Goal: Task Accomplishment & Management: Use online tool/utility

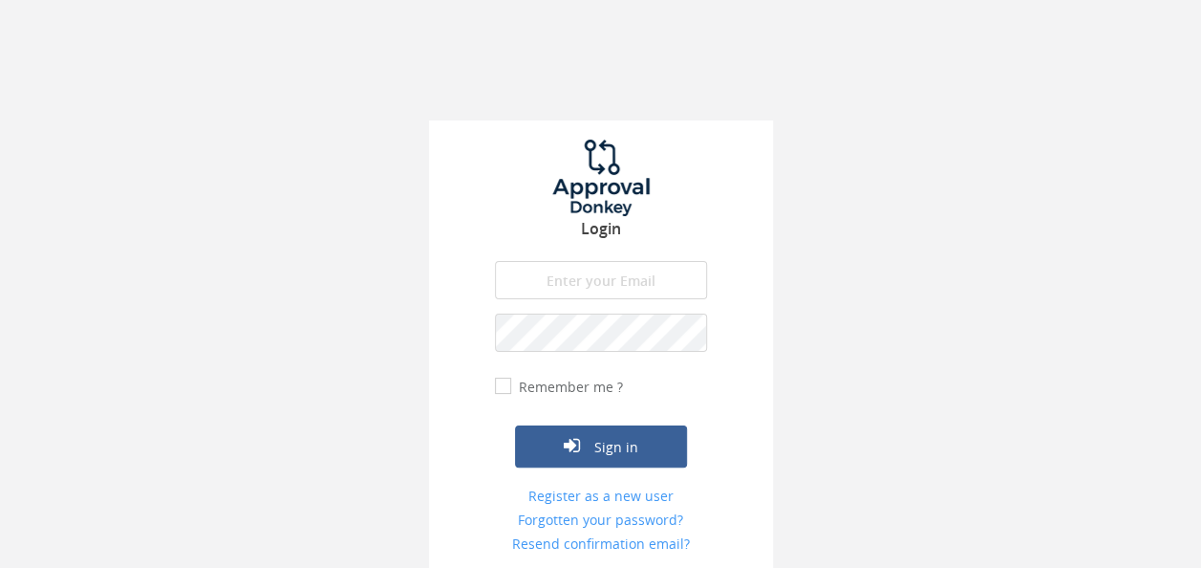
type input "[EMAIL_ADDRESS][DOMAIN_NAME]"
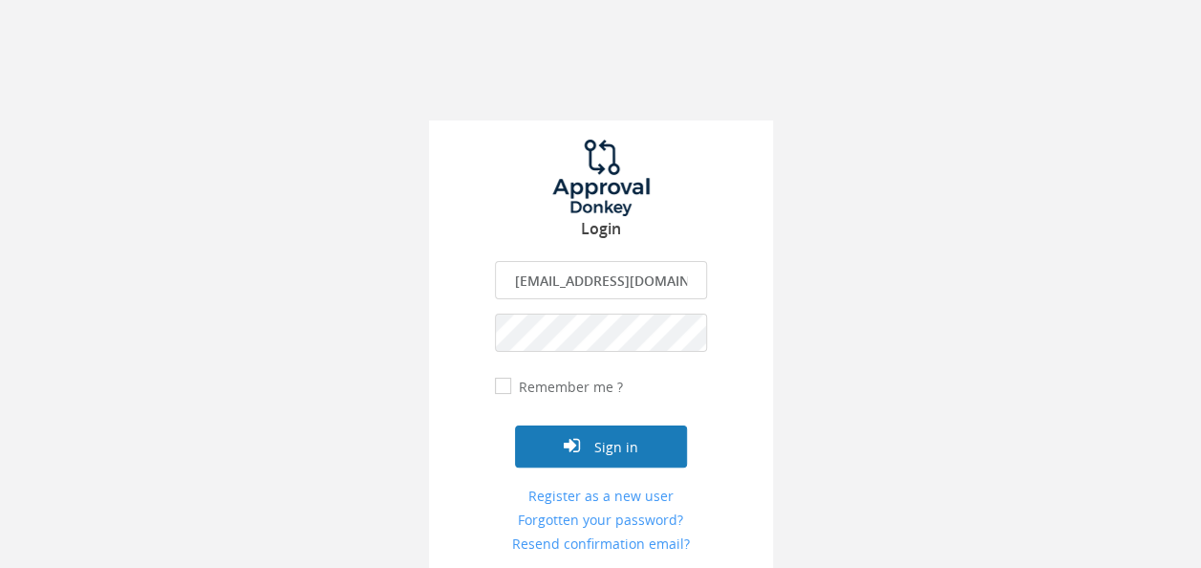
click at [655, 431] on button "Sign in" at bounding box center [601, 446] width 172 height 42
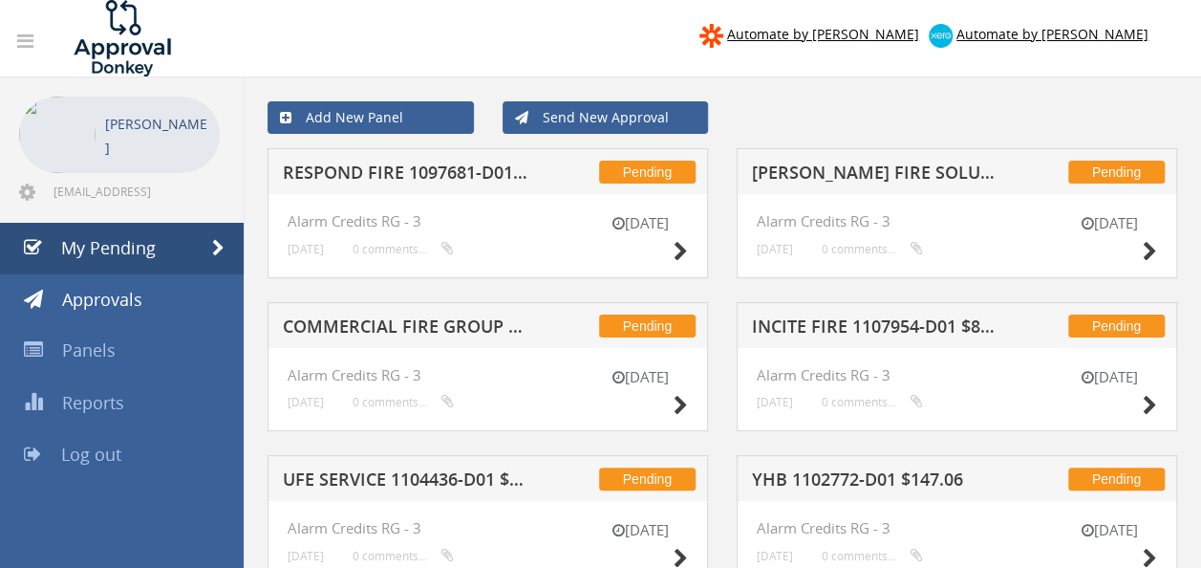
click at [901, 170] on h5 "[PERSON_NAME] FIRE SOLUTIONS 1108357-D01 $15.40" at bounding box center [875, 175] width 246 height 24
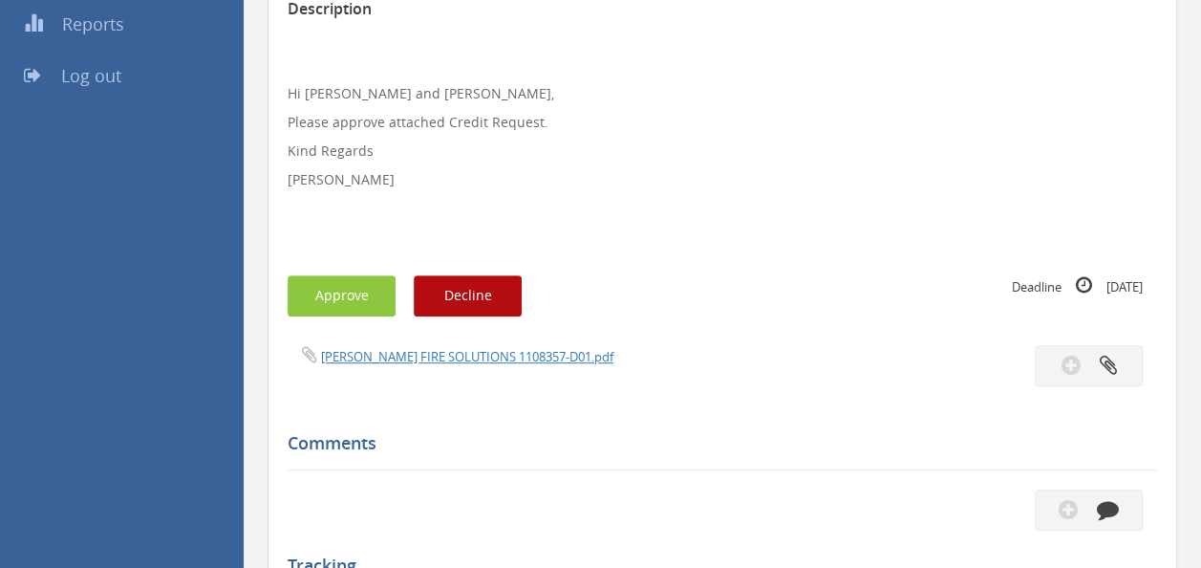
scroll to position [382, 0]
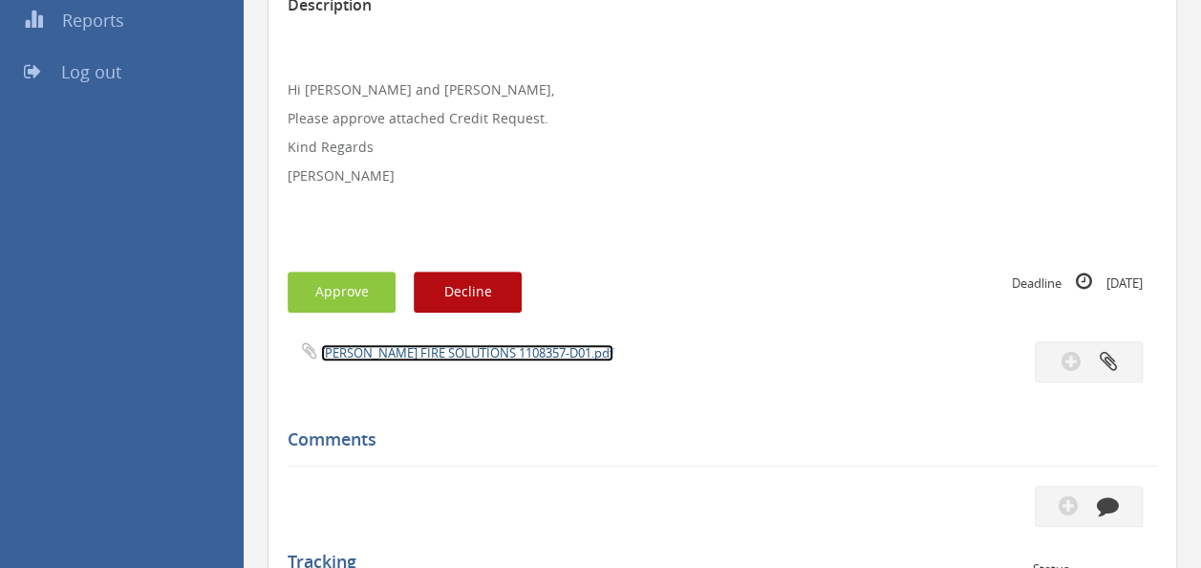
click at [427, 352] on link "[PERSON_NAME] FIRE SOLUTIONS 1108357-D01.pdf" at bounding box center [467, 352] width 292 height 17
click at [362, 297] on button "Approve" at bounding box center [342, 291] width 108 height 41
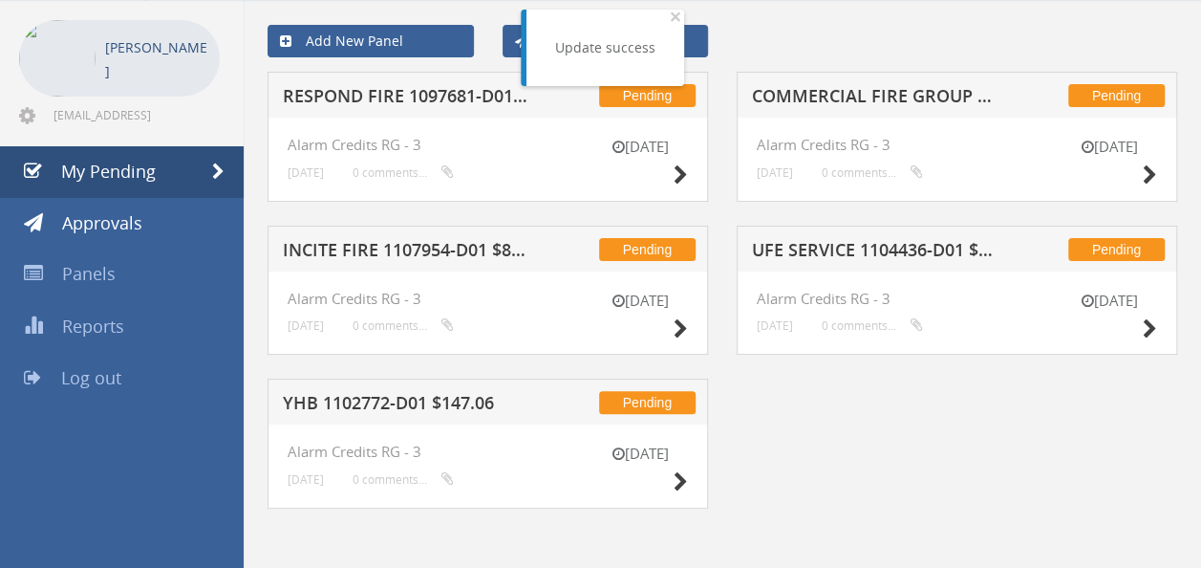
click at [419, 256] on h5 "INCITE FIRE 1107954-D01 $89.23" at bounding box center [406, 253] width 246 height 24
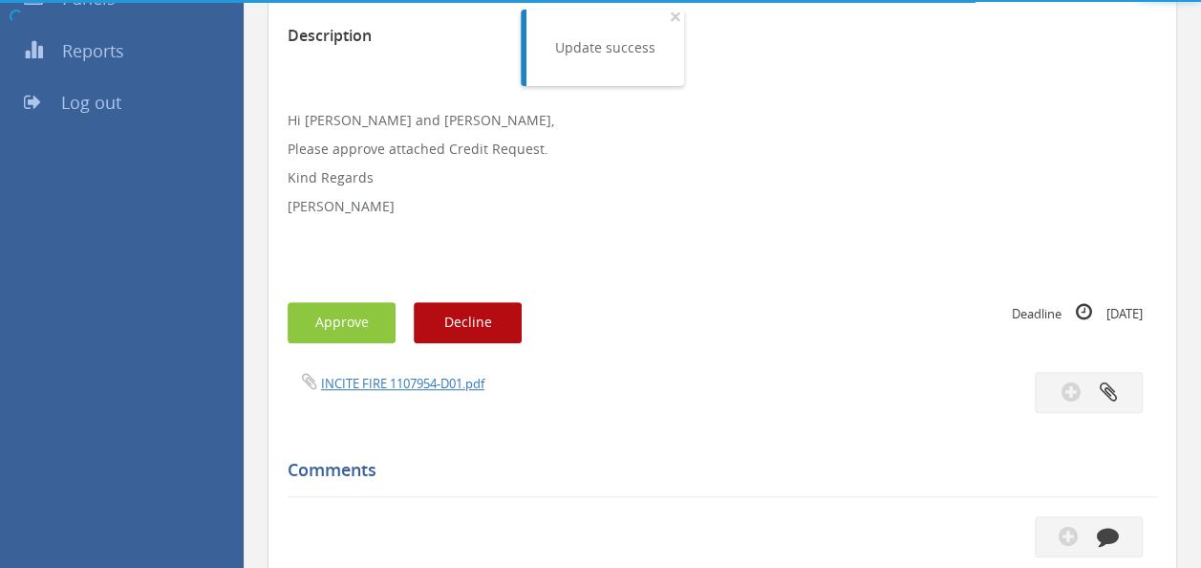
scroll to position [382, 0]
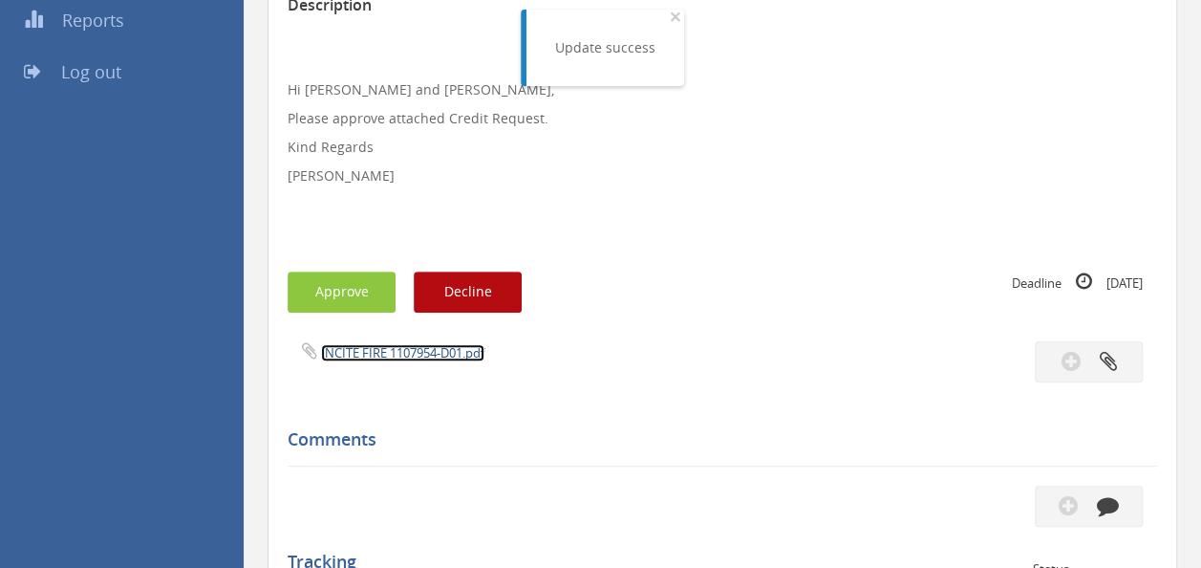
click at [398, 358] on link "INCITE FIRE 1107954-D01.pdf" at bounding box center [402, 352] width 163 height 17
click at [317, 313] on div "Subject INCITE FIRE 1107954-D01 $89.23 Description Hi [PERSON_NAME] and [PERSON…" at bounding box center [723, 492] width 870 height 1186
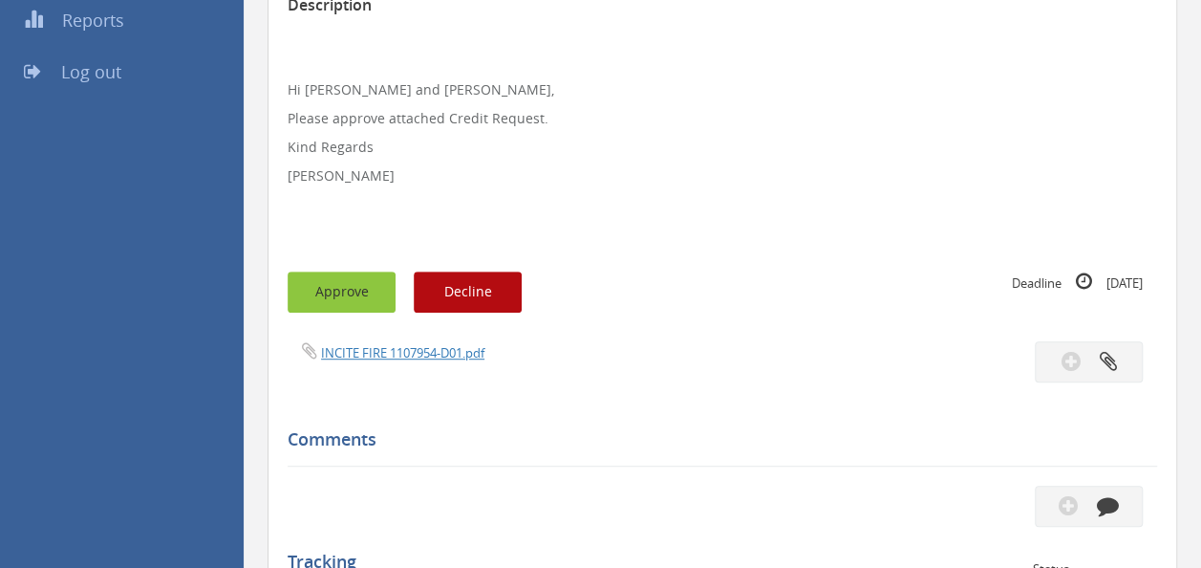
click at [332, 301] on button "Approve" at bounding box center [342, 291] width 108 height 41
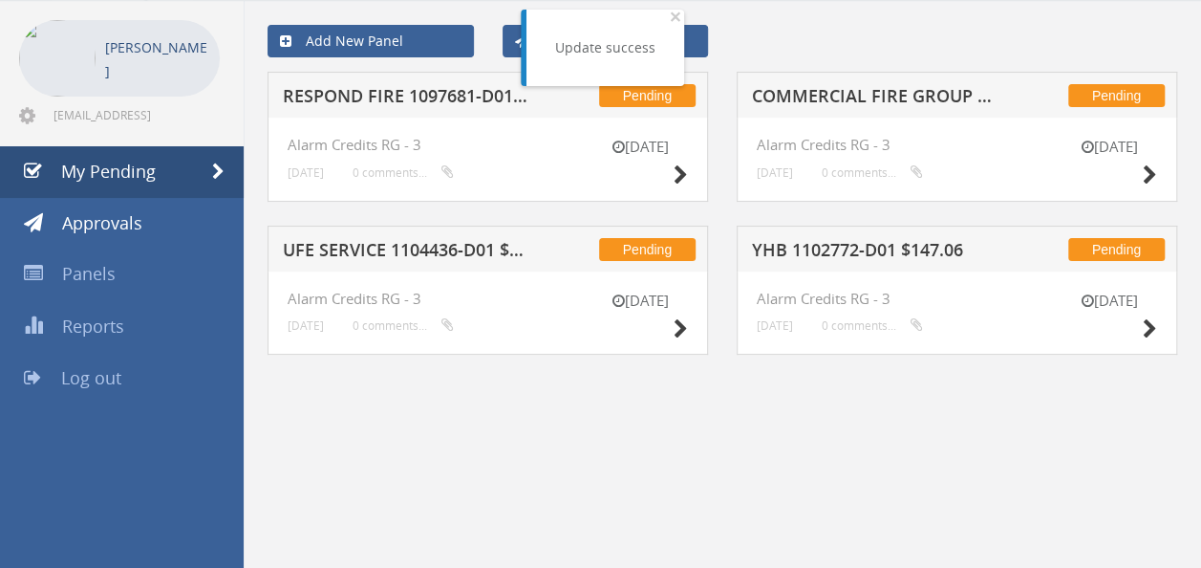
click at [905, 260] on h5 "YHB 1102772-D01 $147.06" at bounding box center [875, 253] width 246 height 24
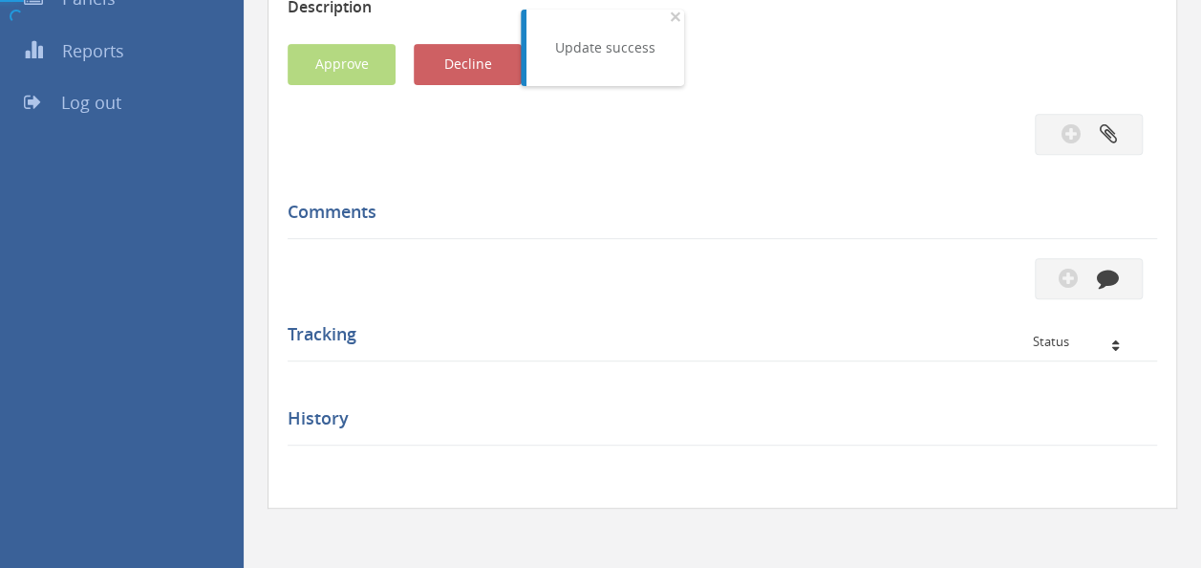
scroll to position [382, 0]
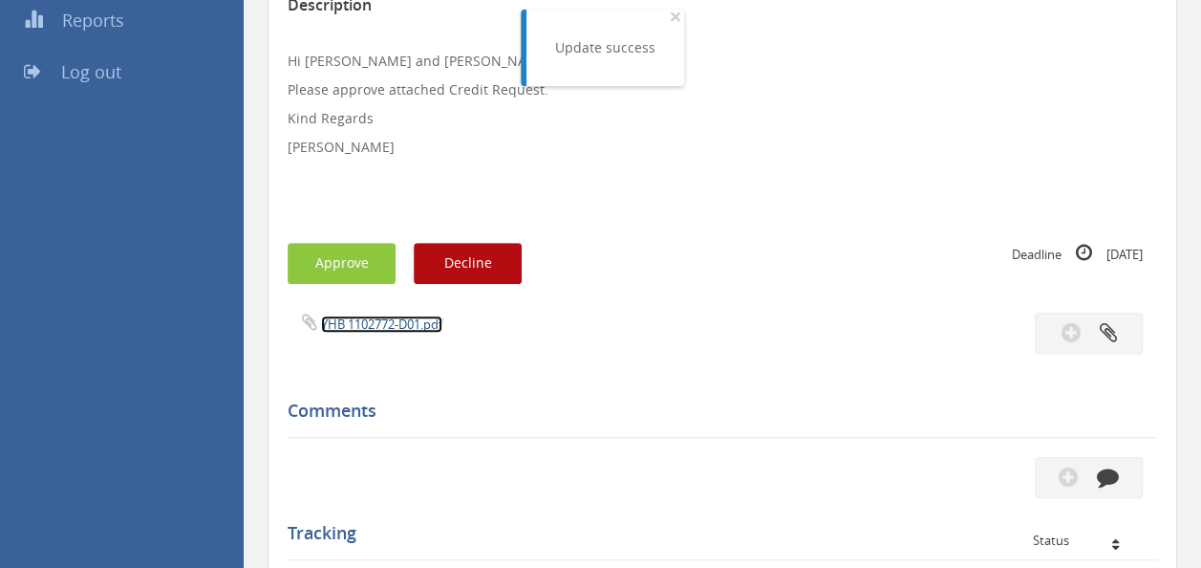
click at [361, 320] on link "YHB 1102772-D01.pdf" at bounding box center [381, 323] width 121 height 17
click at [335, 279] on button "Approve" at bounding box center [342, 263] width 108 height 41
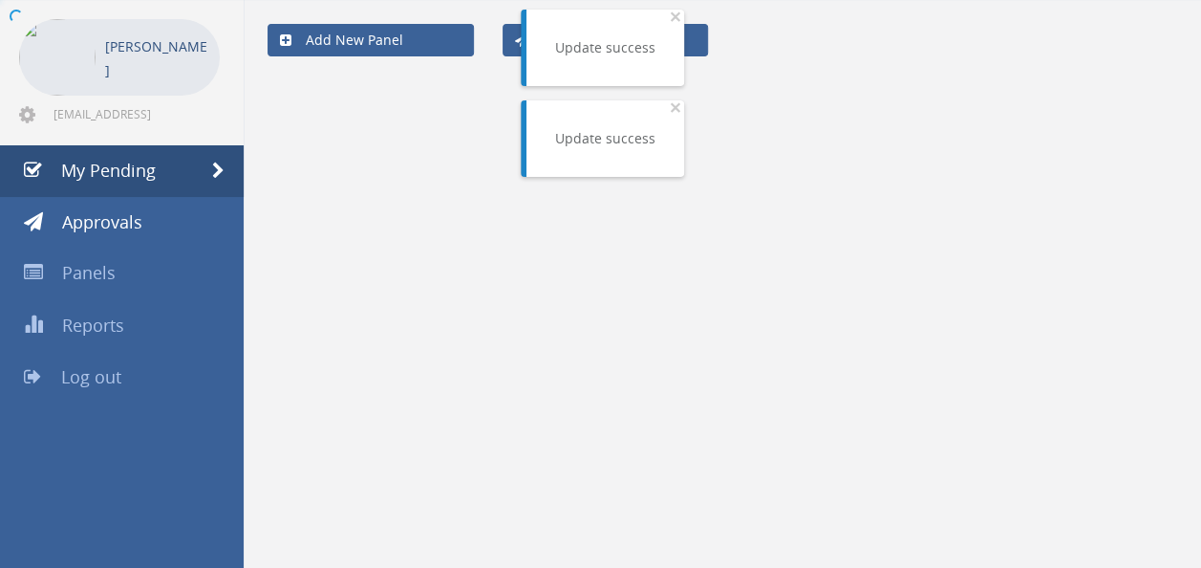
scroll to position [76, 0]
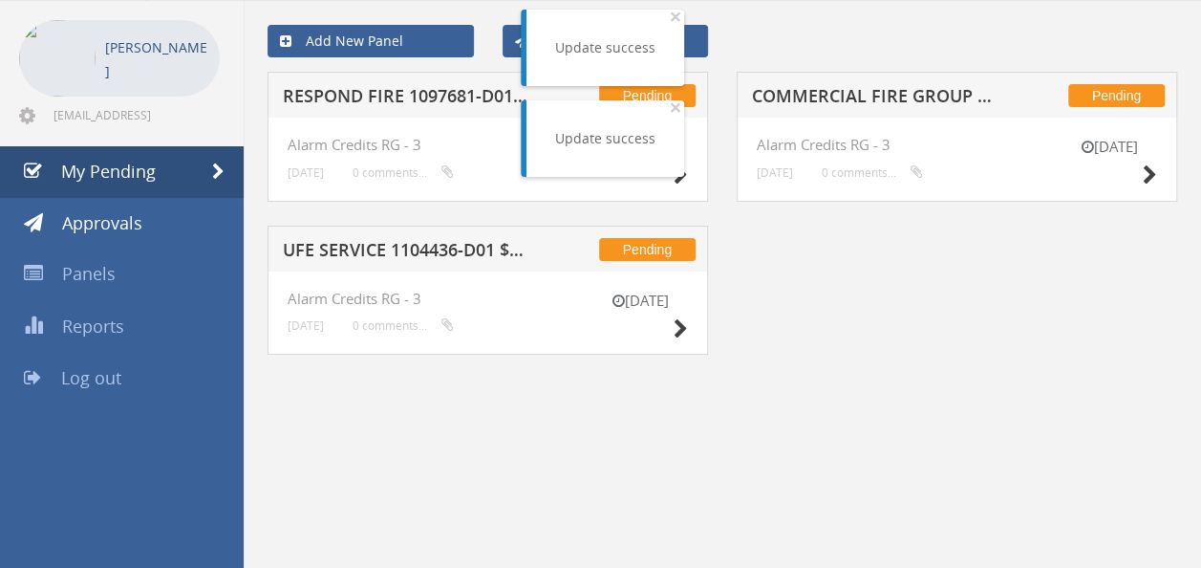
click at [426, 256] on h5 "UFE SERVICE 1104436-D01 $336.68" at bounding box center [406, 253] width 246 height 24
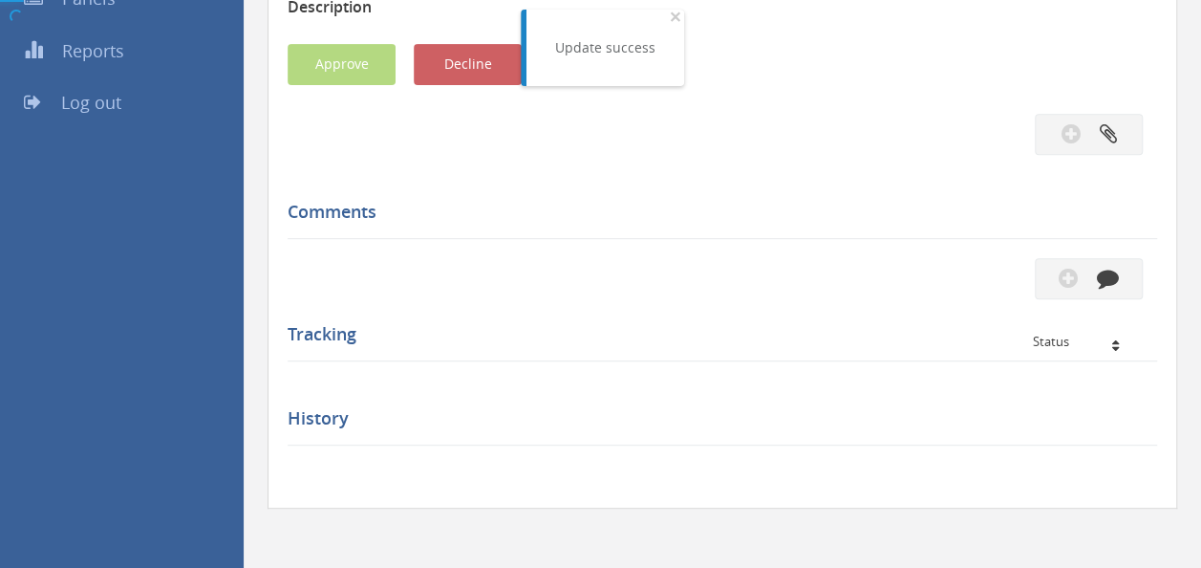
scroll to position [382, 0]
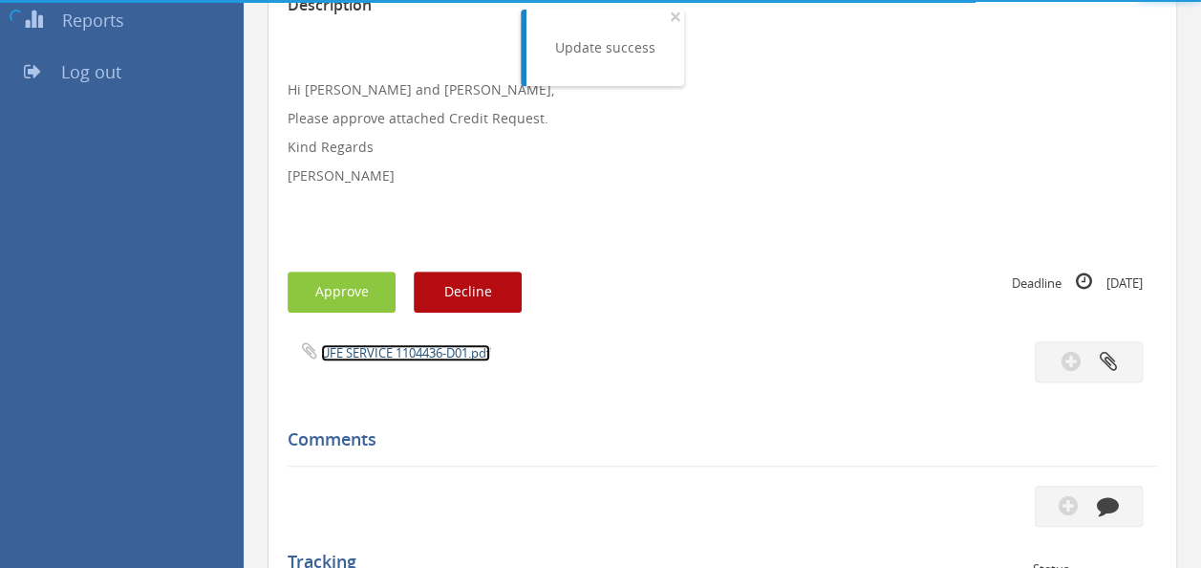
click at [399, 354] on link "UFE SERVICE 1104436-D01.pdf" at bounding box center [405, 352] width 169 height 17
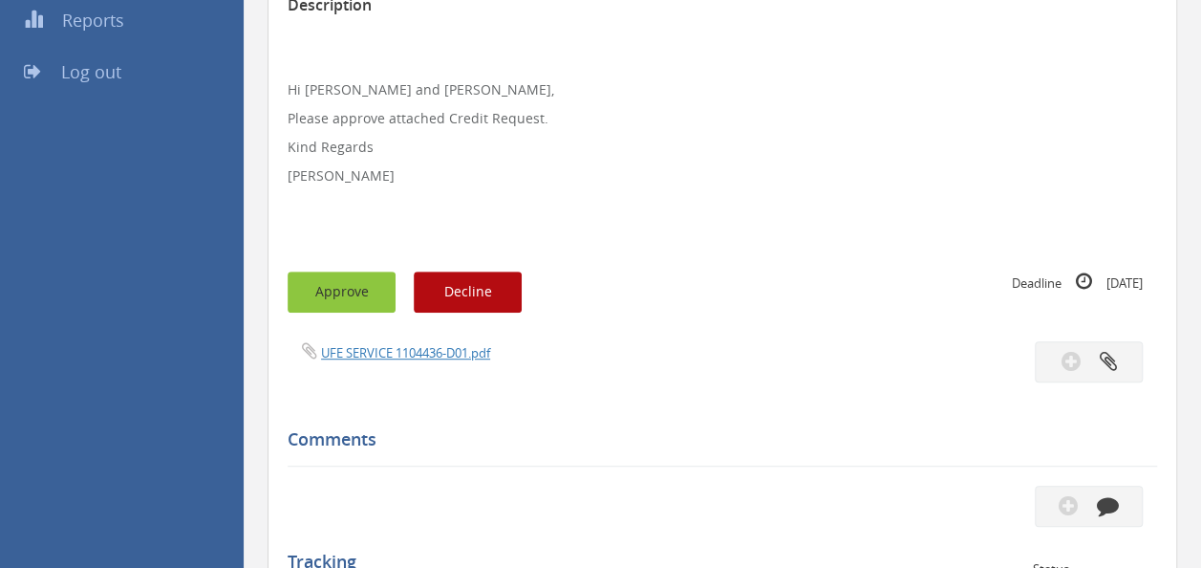
click at [336, 283] on button "Approve" at bounding box center [342, 291] width 108 height 41
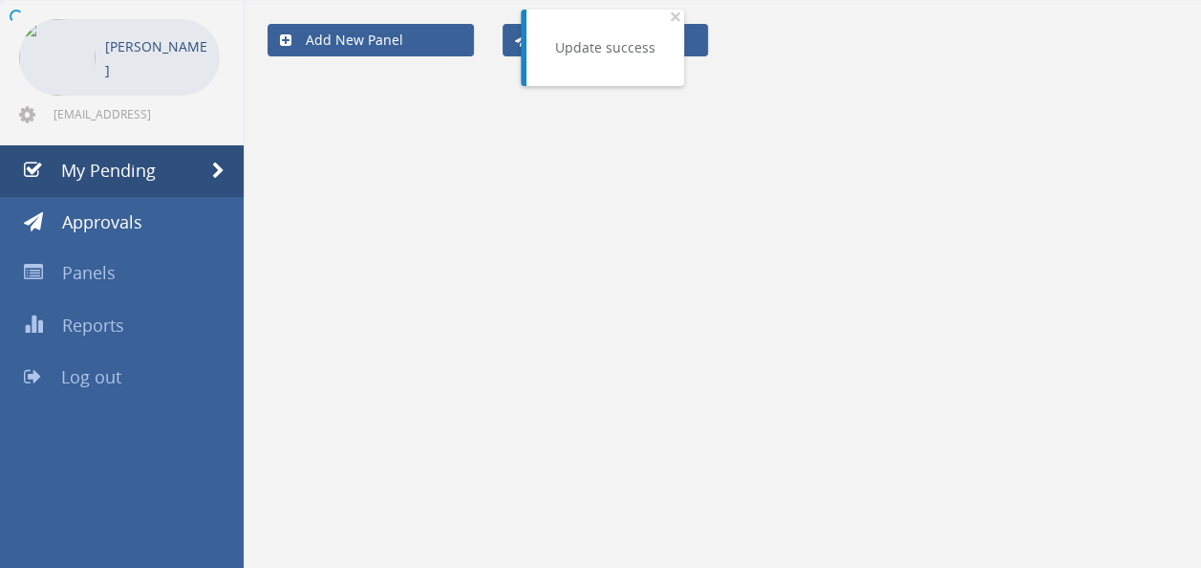
scroll to position [76, 0]
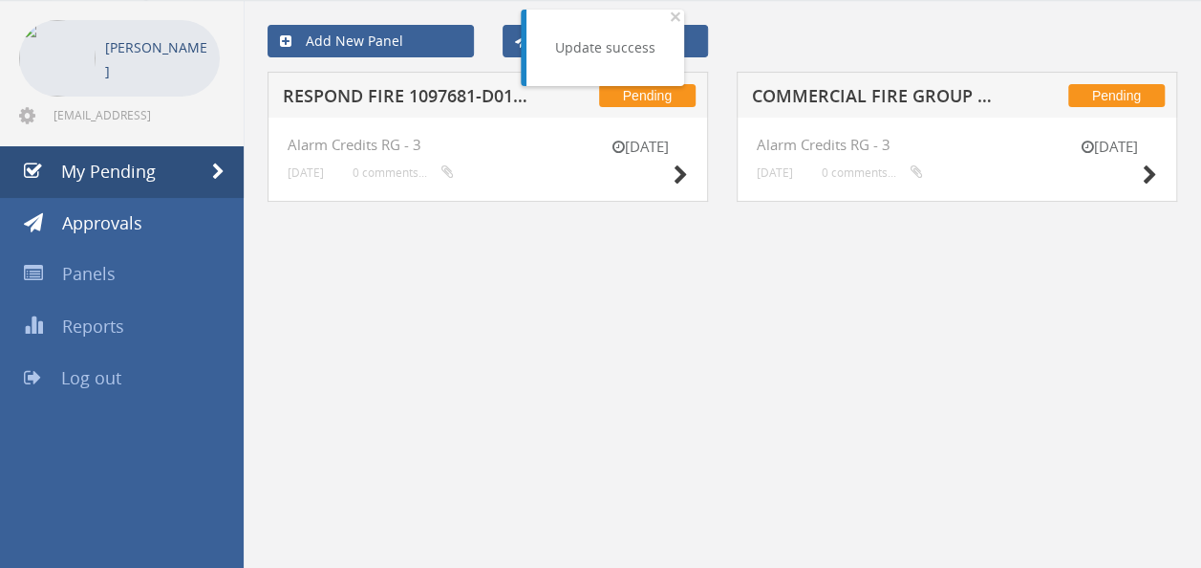
click at [449, 96] on h5 "RESPOND FIRE 1097681-D01 $128.49" at bounding box center [406, 99] width 246 height 24
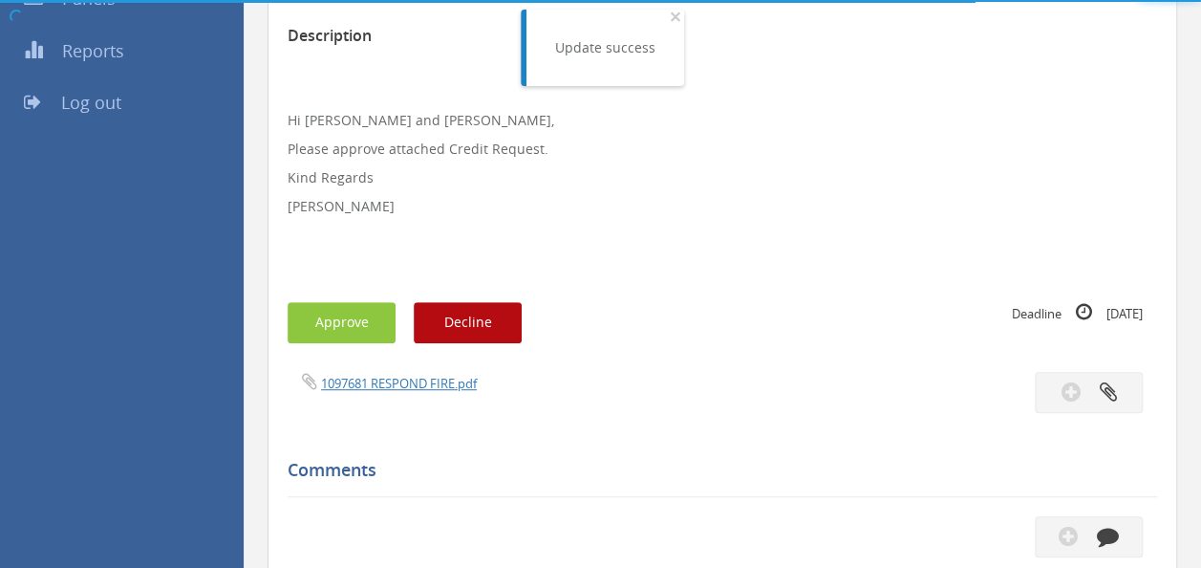
scroll to position [382, 0]
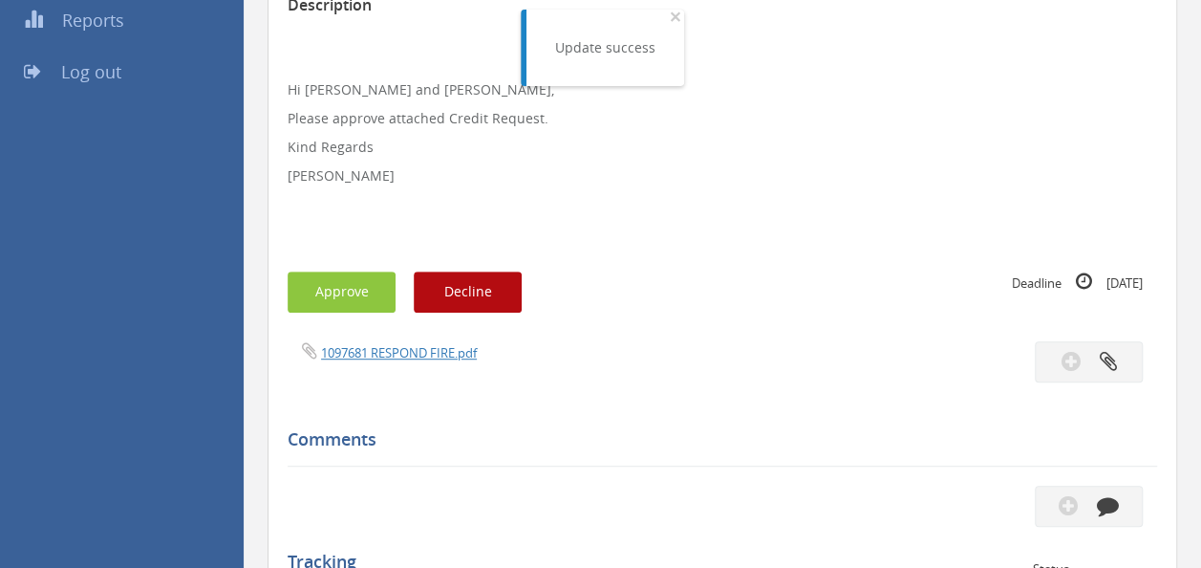
click at [405, 342] on div "1097681 RESPOND FIRE.pdf" at bounding box center [497, 351] width 449 height 21
click at [397, 354] on link "1097681 RESPOND FIRE.pdf" at bounding box center [399, 352] width 156 height 17
click at [329, 300] on button "Approve" at bounding box center [342, 291] width 108 height 41
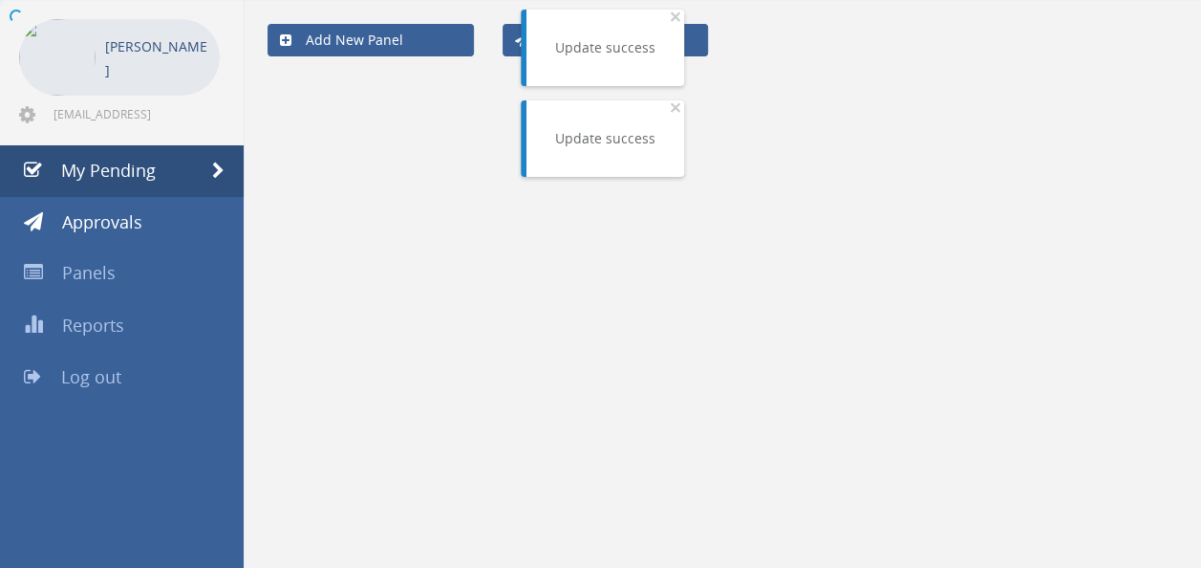
scroll to position [76, 0]
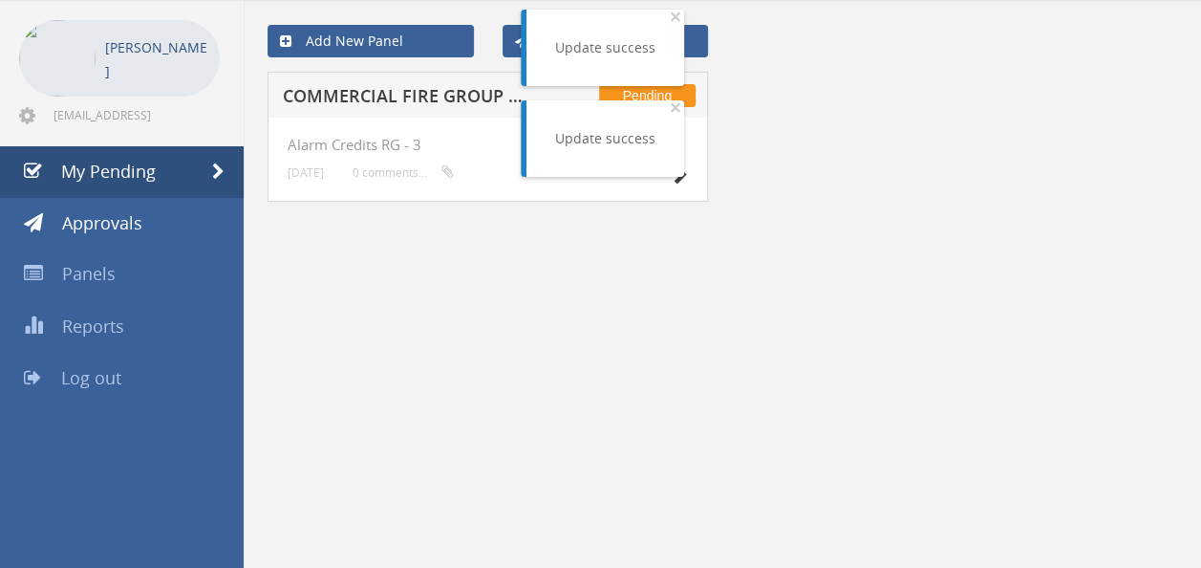
click at [424, 90] on h5 "COMMERCIAL FIRE GROUP 1103962-D01 $407.00" at bounding box center [406, 99] width 246 height 24
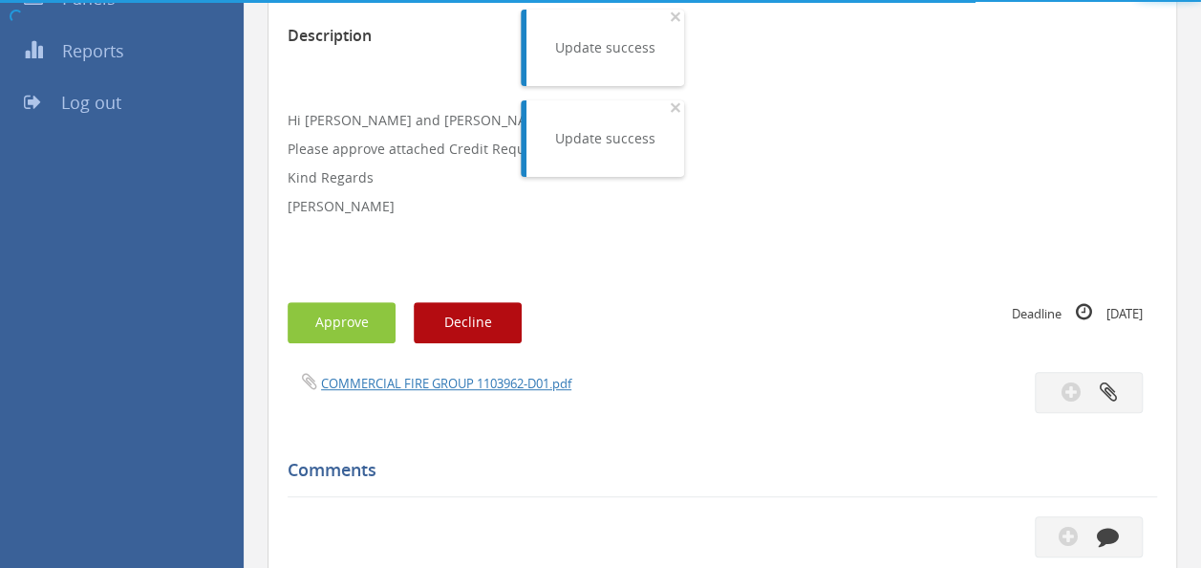
scroll to position [382, 0]
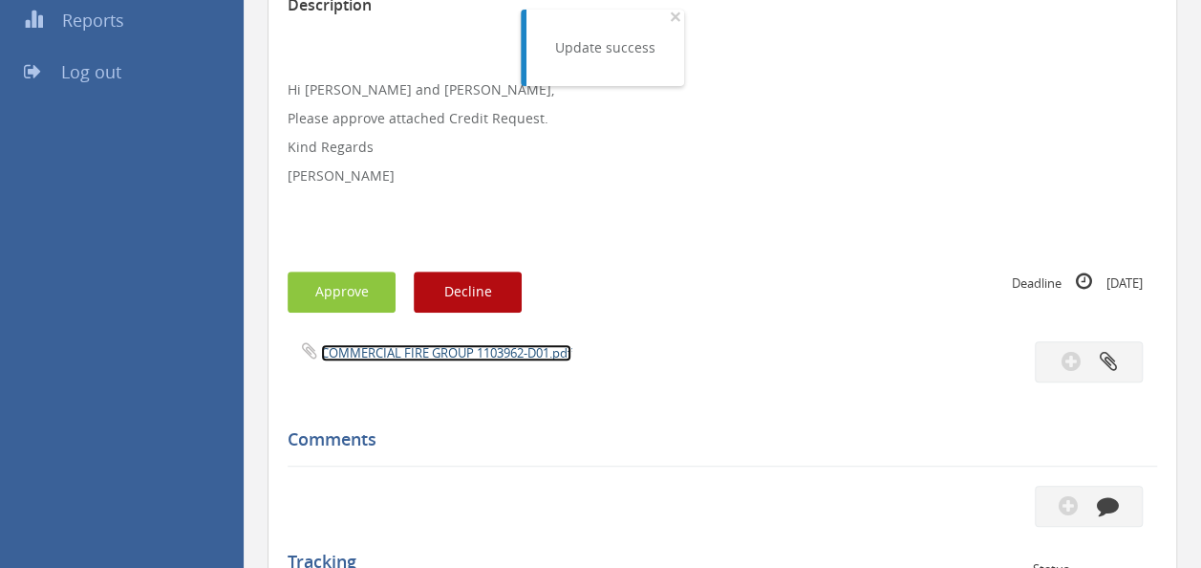
click at [443, 355] on link "COMMERCIAL FIRE GROUP 1103962-D01.pdf" at bounding box center [446, 352] width 250 height 17
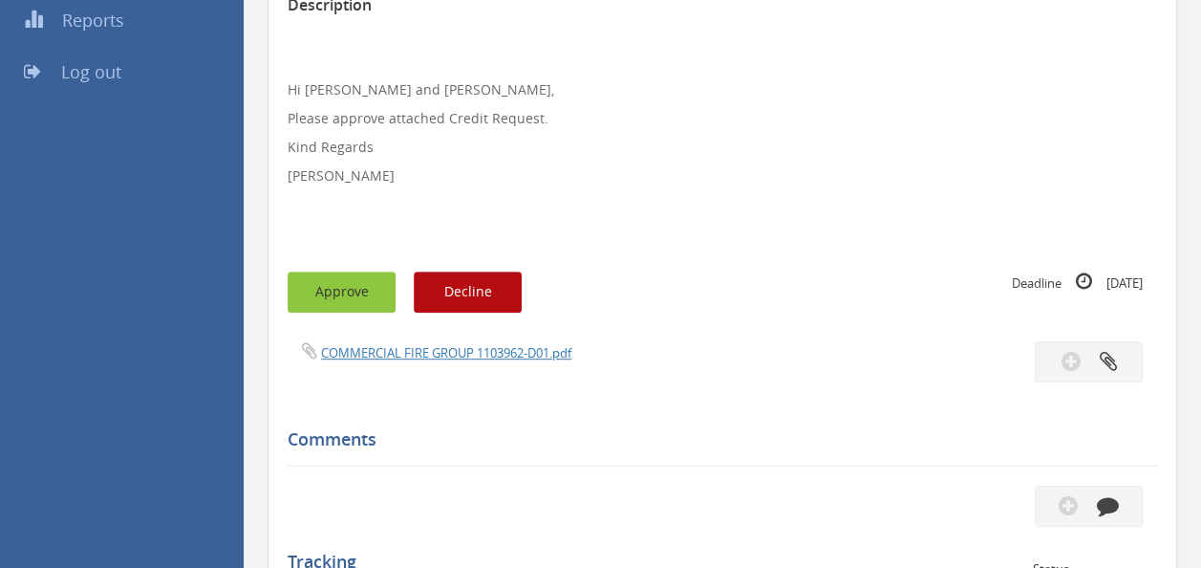
click at [353, 296] on button "Approve" at bounding box center [342, 291] width 108 height 41
